Goal: Information Seeking & Learning: Learn about a topic

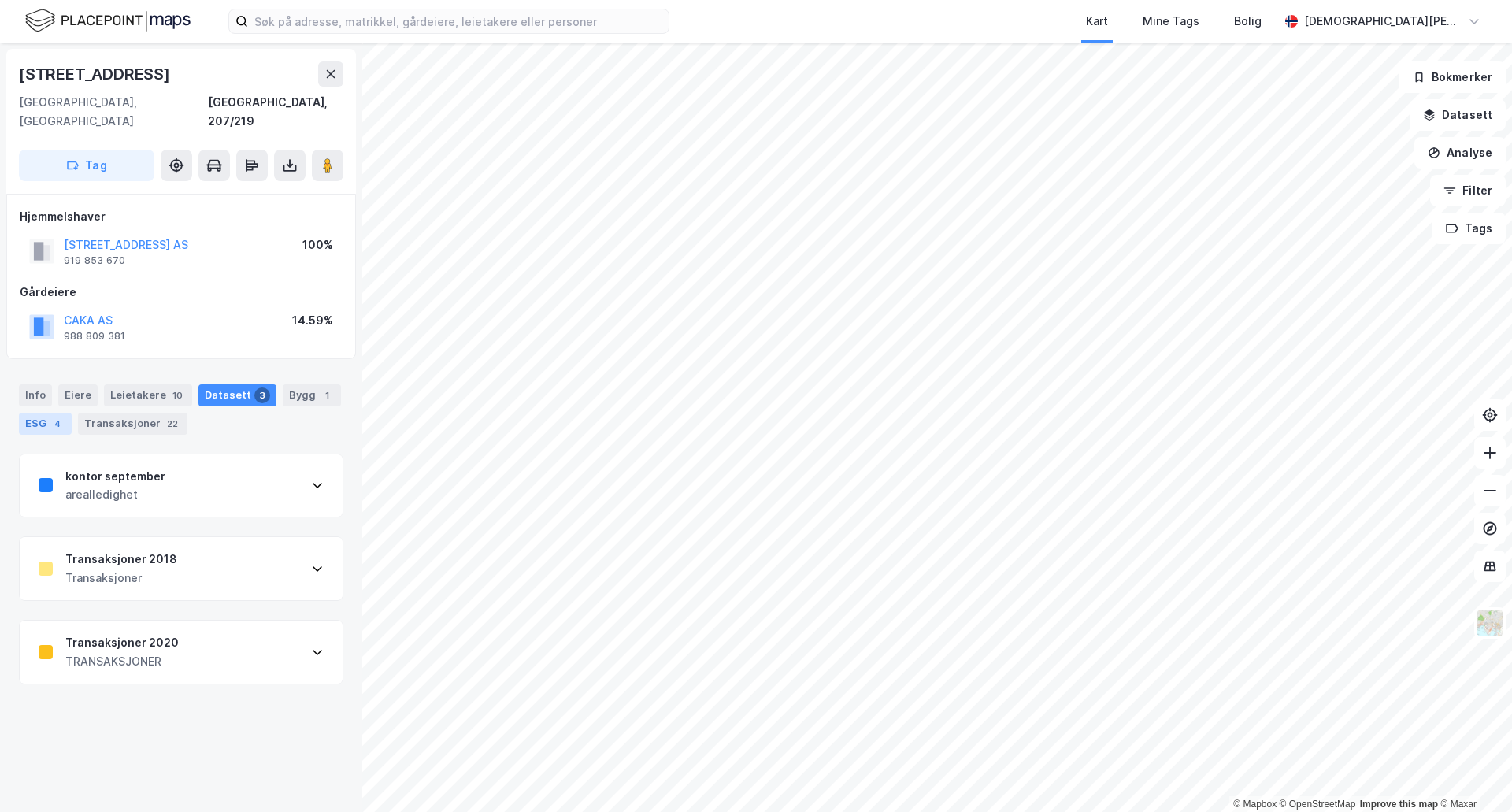
click at [47, 412] on div "ESG 4" at bounding box center [45, 423] width 53 height 22
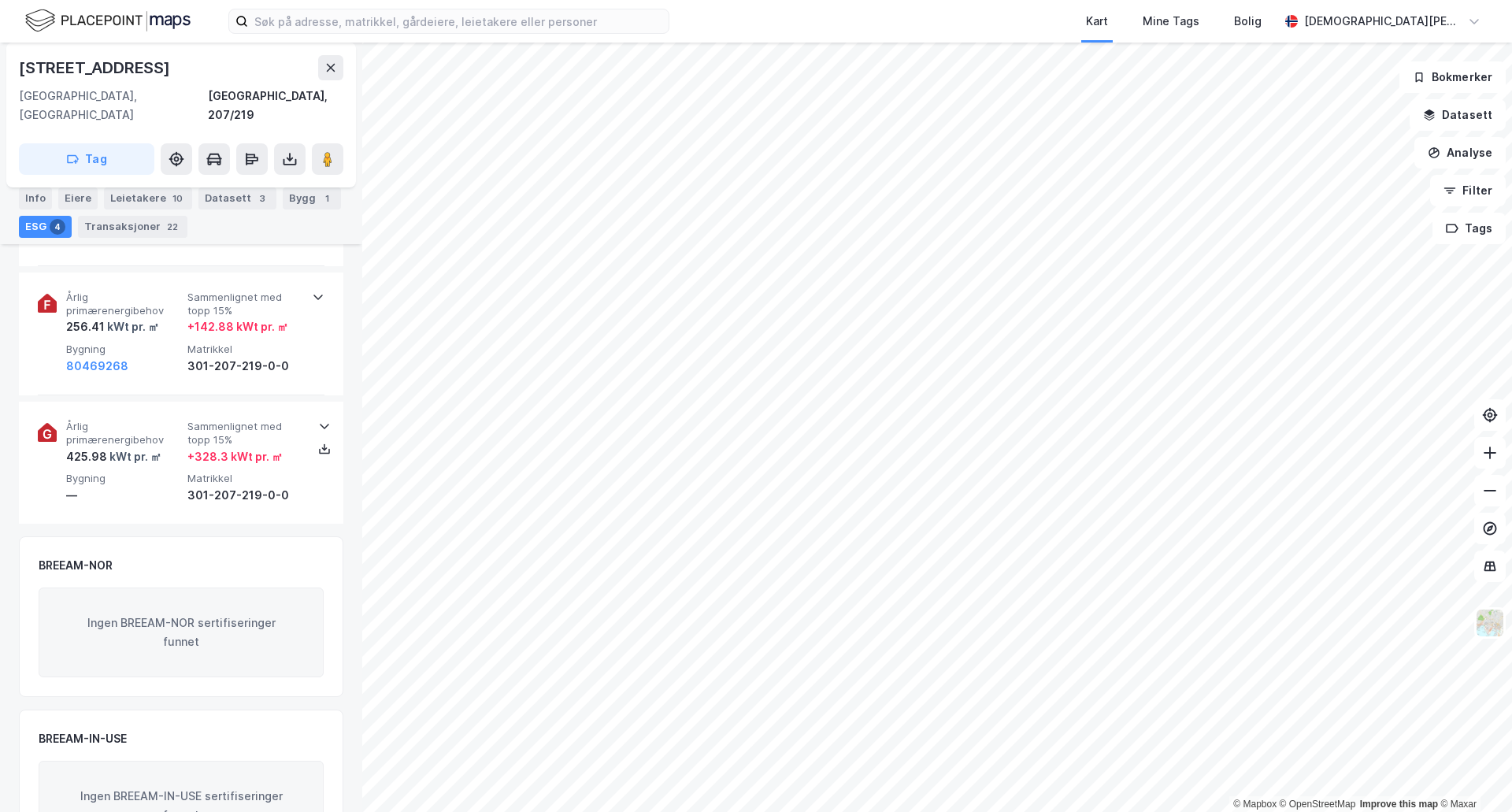
scroll to position [878, 0]
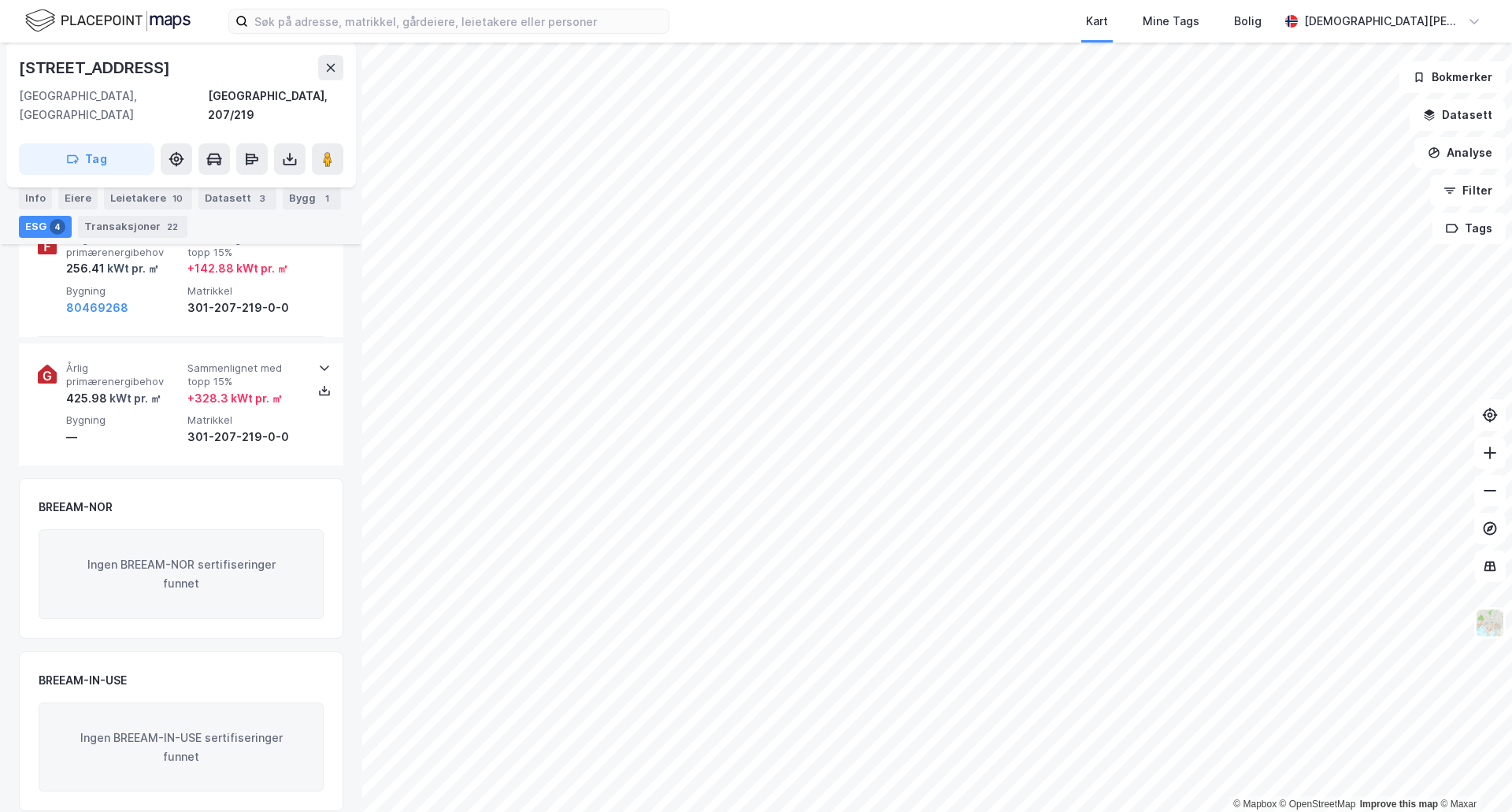
click at [169, 733] on div "Ingen BREEAM-IN-USE sertifiseringer funnet" at bounding box center [181, 747] width 285 height 90
click at [169, 731] on div "Ingen BREEAM-IN-USE sertifiseringer funnet" at bounding box center [181, 747] width 285 height 90
click at [169, 733] on div "Ingen BREEAM-IN-USE sertifiseringer funnet" at bounding box center [181, 747] width 285 height 90
click at [157, 566] on div "Ingen BREEAM-NOR sertifiseringer funnet" at bounding box center [181, 573] width 285 height 90
click at [159, 563] on div "Ingen BREEAM-NOR sertifiseringer funnet" at bounding box center [181, 573] width 285 height 90
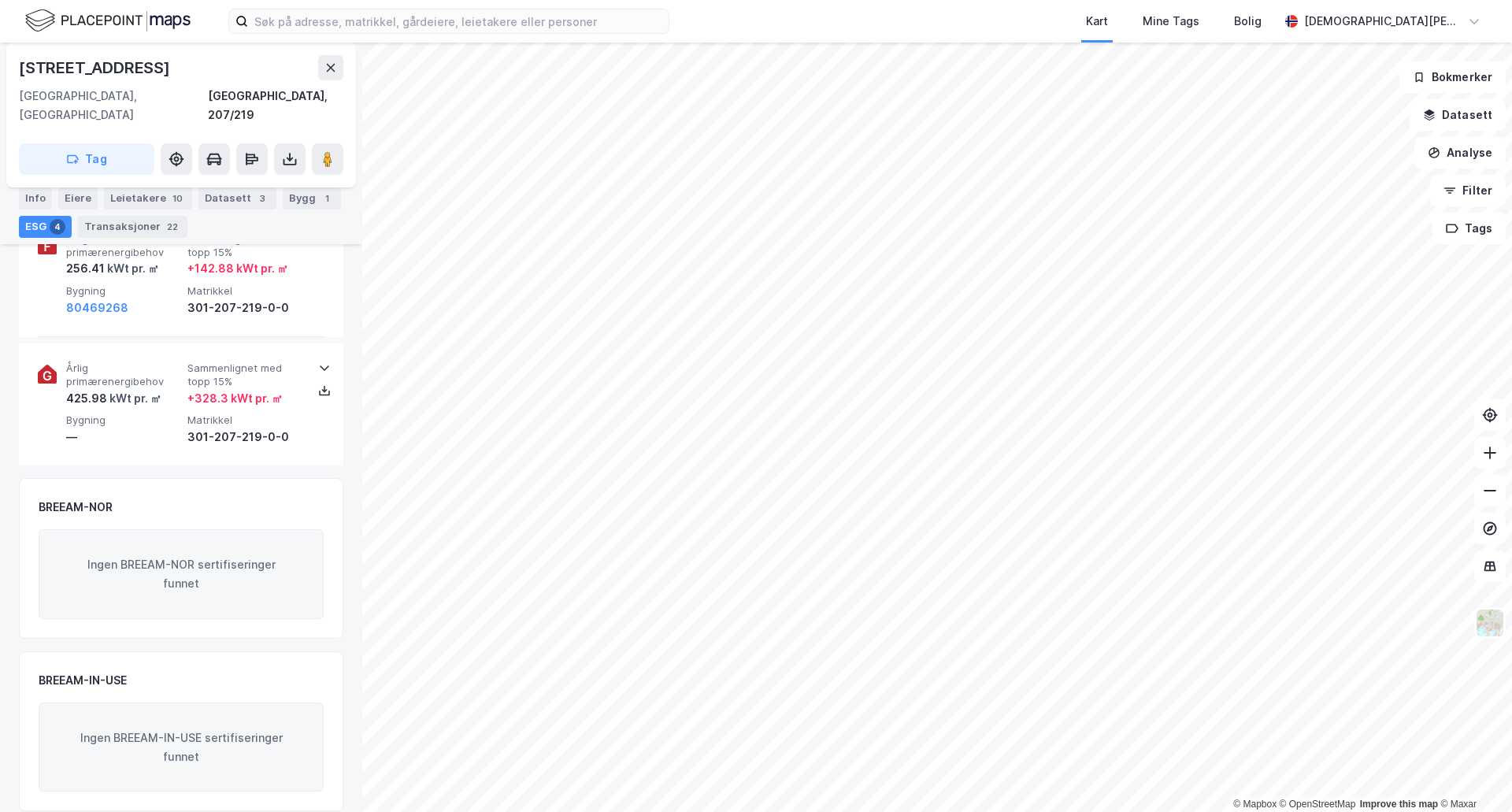
click at [161, 552] on div "Ingen BREEAM-NOR sertifiseringer funnet" at bounding box center [181, 573] width 285 height 90
click at [162, 546] on div "Ingen BREEAM-NOR sertifiseringer funnet" at bounding box center [181, 573] width 285 height 90
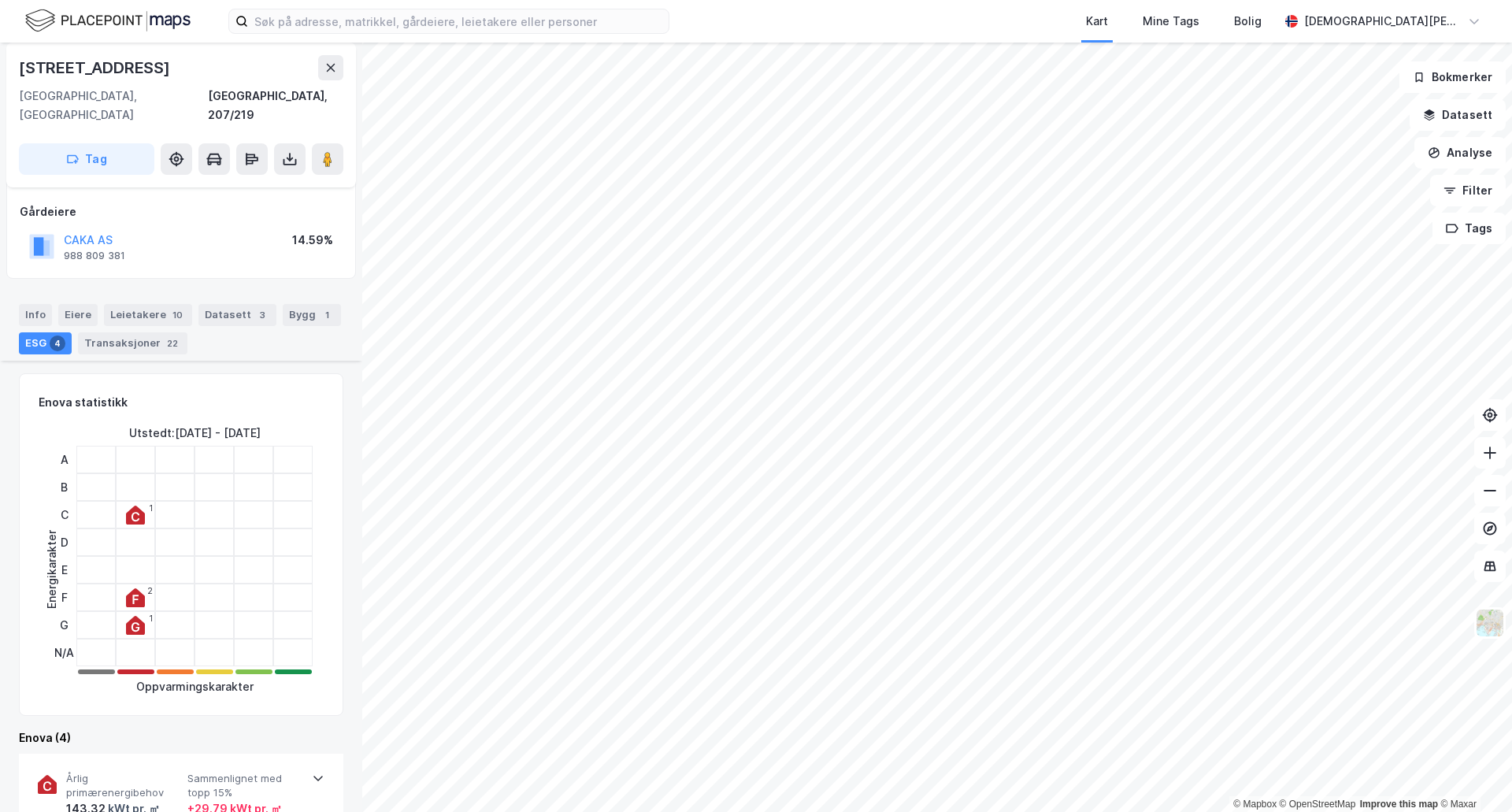
scroll to position [0, 0]
